Goal: Check status: Check status

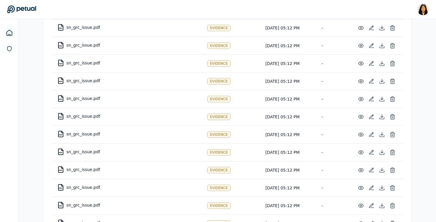
scroll to position [846, 0]
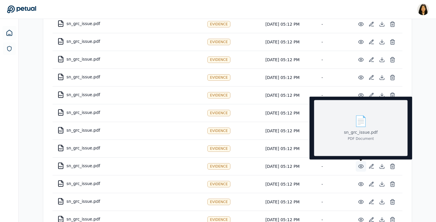
click at [359, 166] on icon at bounding box center [361, 167] width 6 height 6
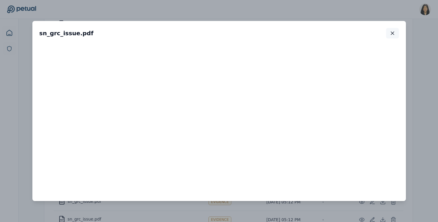
click at [395, 34] on icon "button" at bounding box center [392, 33] width 6 height 6
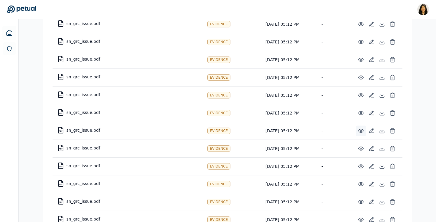
click at [345, 166] on td "-" at bounding box center [333, 167] width 34 height 18
click at [358, 130] on icon at bounding box center [361, 131] width 6 height 6
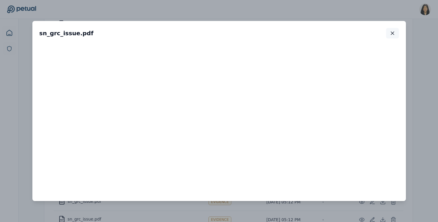
click at [390, 28] on button "button" at bounding box center [392, 33] width 13 height 11
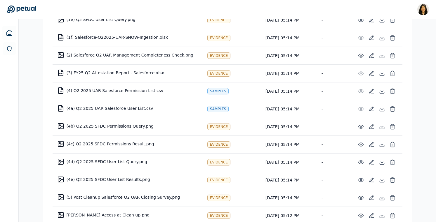
scroll to position [239, 0]
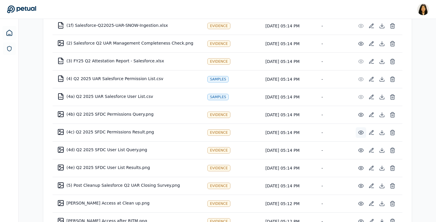
click at [361, 132] on icon at bounding box center [361, 133] width 6 height 6
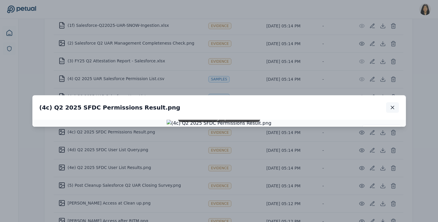
click at [395, 102] on button "button" at bounding box center [392, 107] width 13 height 11
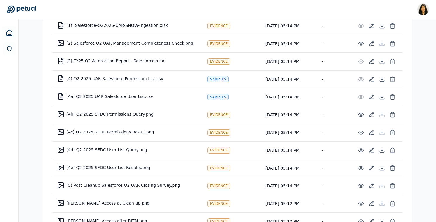
scroll to position [0, 0]
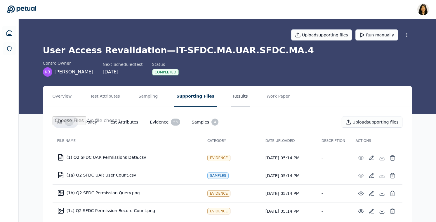
click at [231, 98] on button "Results" at bounding box center [240, 96] width 20 height 20
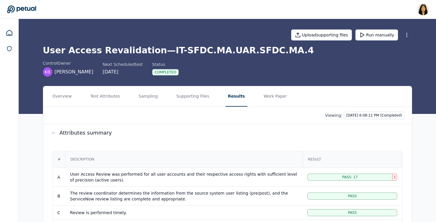
click at [320, 180] on div "Pass: 17" at bounding box center [349, 177] width 85 height 7
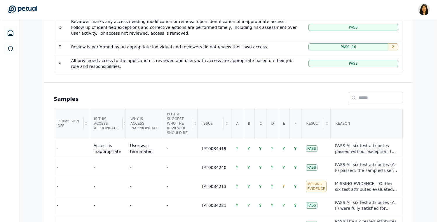
scroll to position [223, 0]
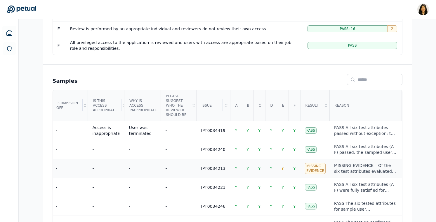
click at [316, 172] on td "Missing Evidence" at bounding box center [314, 168] width 29 height 19
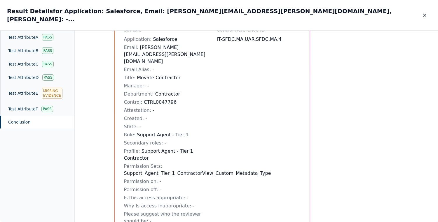
scroll to position [46, 0]
click at [40, 85] on div "Test Attribute E Missing Evidence" at bounding box center [37, 93] width 74 height 18
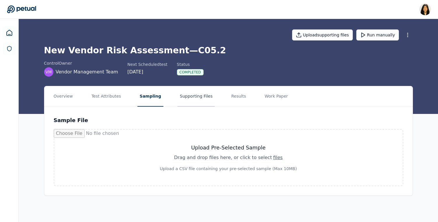
click at [182, 95] on button "Supporting Files" at bounding box center [195, 96] width 37 height 20
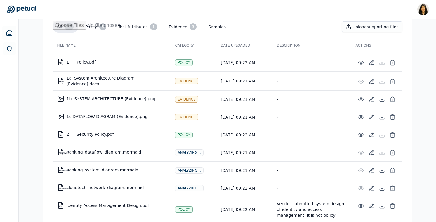
scroll to position [96, 0]
